Goal: Check status: Check status

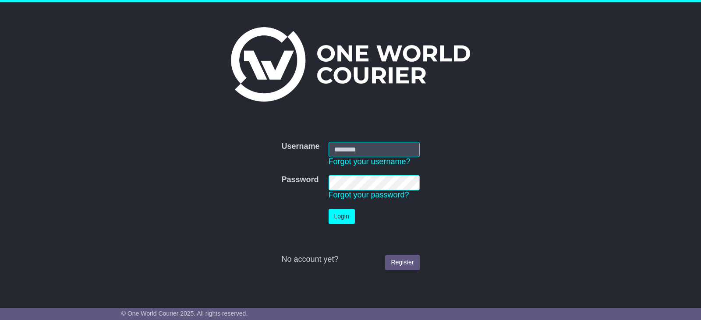
type input "**********"
click at [342, 217] on button "Login" at bounding box center [341, 216] width 26 height 15
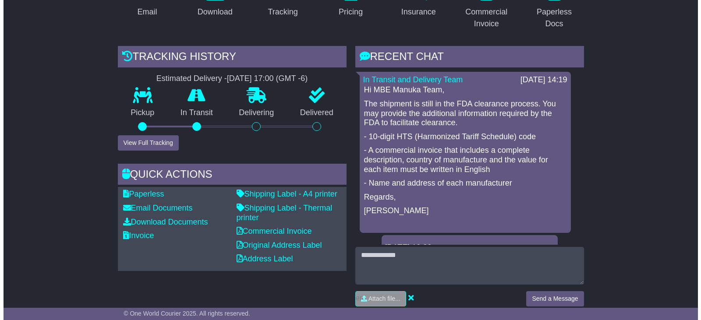
scroll to position [158, 0]
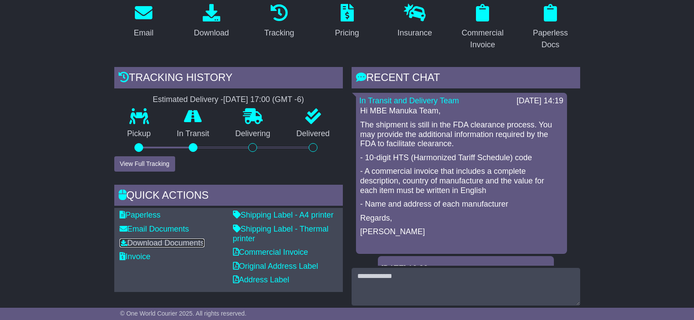
click at [140, 243] on link "Download Documents" at bounding box center [162, 243] width 85 height 9
click at [136, 164] on button "View Full Tracking" at bounding box center [144, 163] width 61 height 15
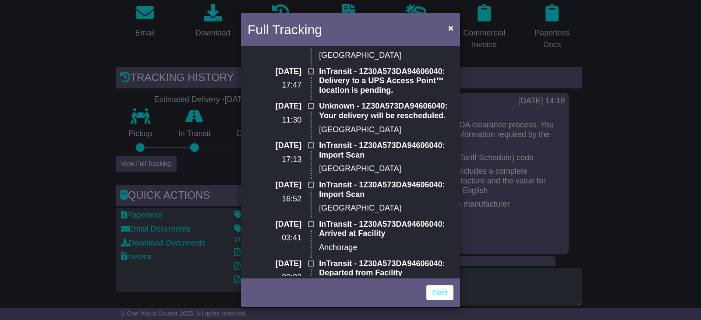
scroll to position [0, 0]
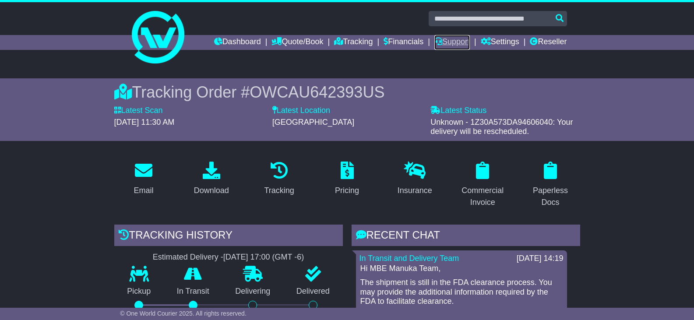
click at [447, 40] on link "Support" at bounding box center [451, 42] width 35 height 15
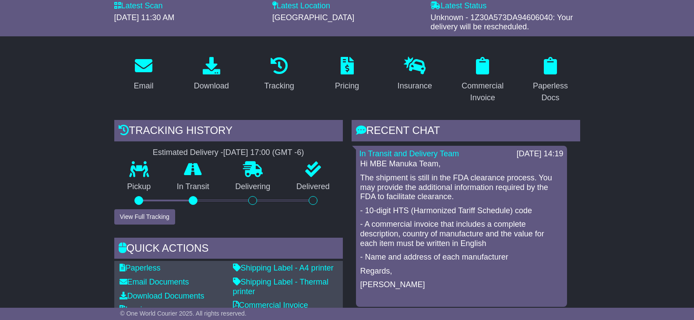
scroll to position [139, 0]
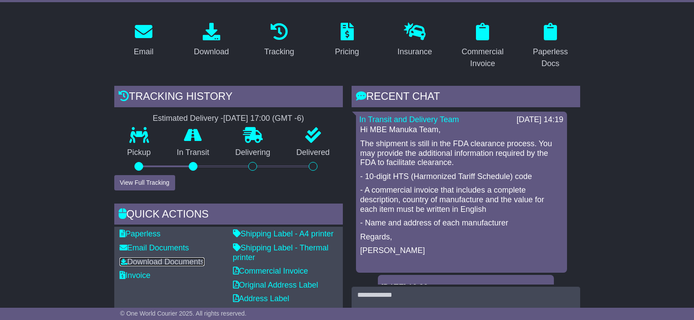
click at [177, 259] on link "Download Documents" at bounding box center [162, 261] width 85 height 9
